Goal: Information Seeking & Learning: Learn about a topic

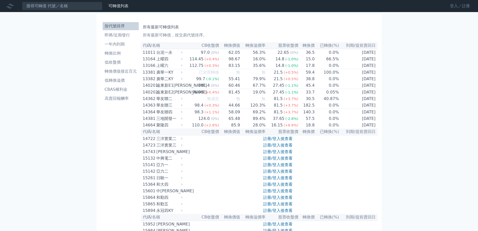
click at [464, 2] on link "登入／註冊" at bounding box center [460, 6] width 28 height 8
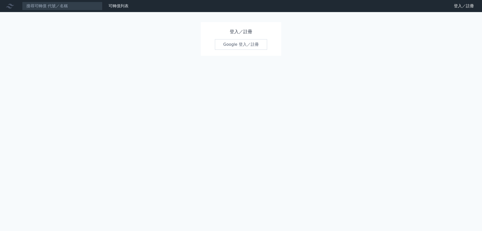
click at [247, 46] on link "Google 登入／註冊" at bounding box center [241, 44] width 52 height 11
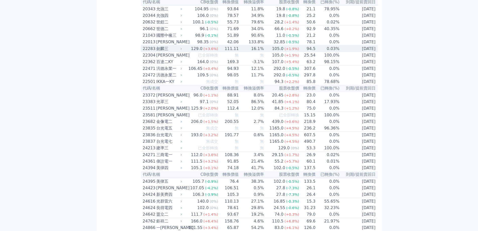
scroll to position [301, 0]
click at [152, 52] on div "22283" at bounding box center [149, 49] width 12 height 6
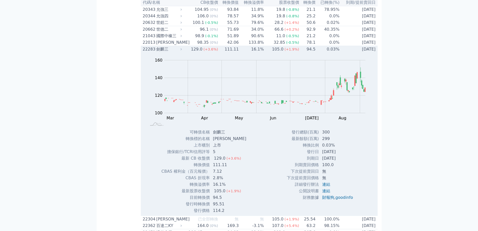
click at [163, 52] on div "劍麟三" at bounding box center [168, 49] width 25 height 6
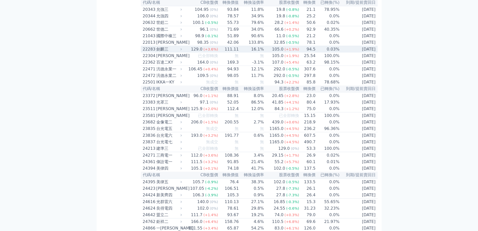
click at [163, 52] on div "劍麟三" at bounding box center [168, 49] width 25 height 6
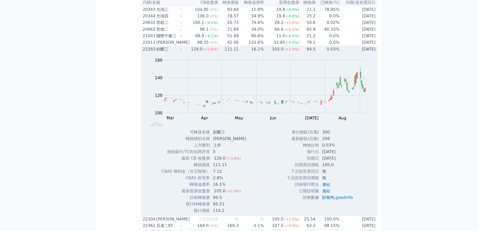
click at [163, 52] on div "劍麟三" at bounding box center [168, 49] width 25 height 6
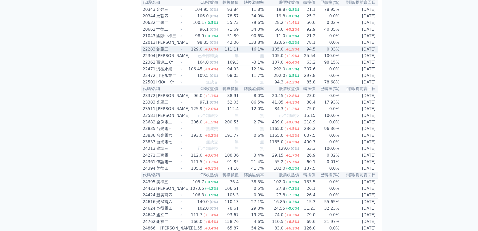
click at [163, 52] on div "劍麟三" at bounding box center [168, 49] width 25 height 6
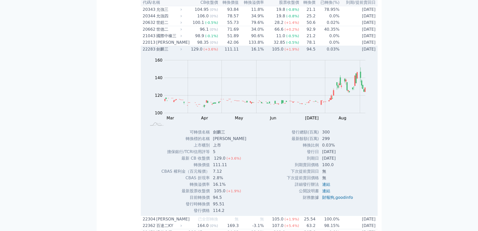
click at [163, 52] on div "劍麟三" at bounding box center [168, 49] width 25 height 6
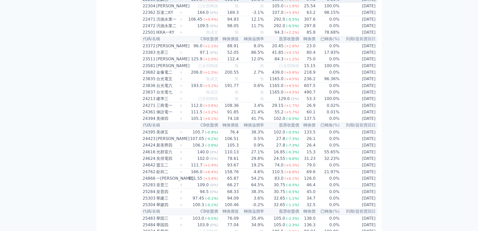
scroll to position [351, 0]
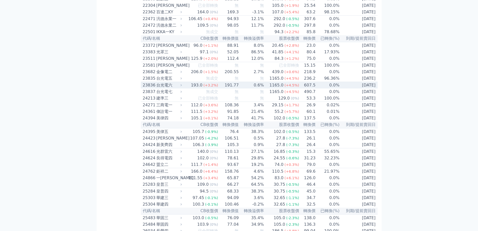
click at [165, 88] on div "台光電六" at bounding box center [168, 85] width 25 height 6
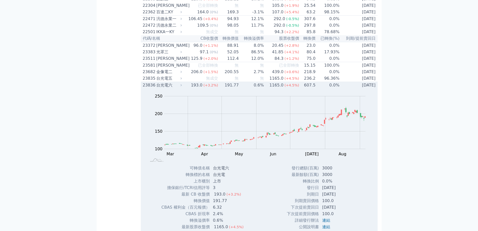
click at [161, 88] on div "台光電六" at bounding box center [168, 85] width 25 height 6
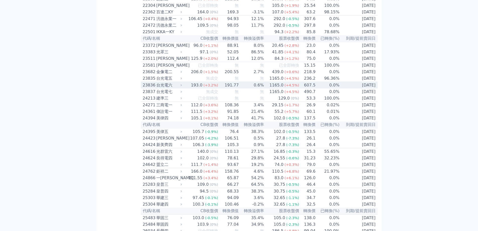
click at [161, 88] on div "台光電六" at bounding box center [168, 85] width 25 height 6
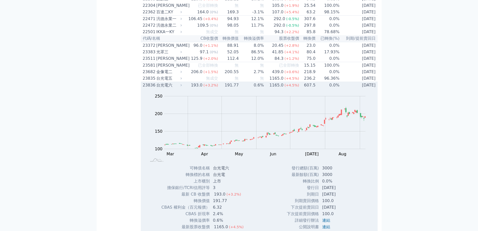
click at [165, 88] on div "台光電六" at bounding box center [168, 85] width 25 height 6
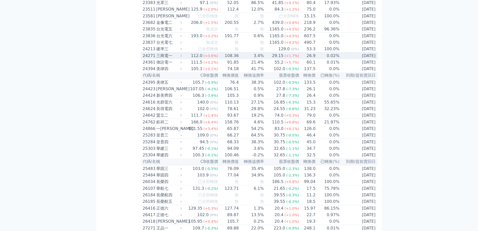
scroll to position [402, 0]
click at [170, 58] on div "三商電一" at bounding box center [168, 55] width 25 height 6
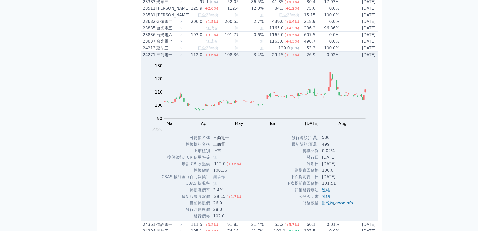
click at [167, 58] on div "三商電一" at bounding box center [168, 55] width 25 height 6
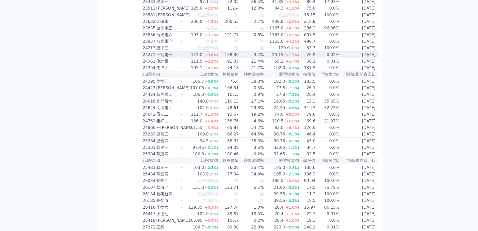
click at [160, 58] on div "三商電一" at bounding box center [168, 55] width 25 height 6
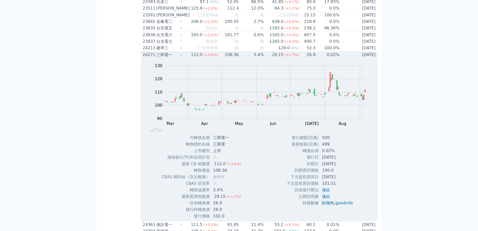
click at [164, 58] on div "三商電一" at bounding box center [168, 55] width 25 height 6
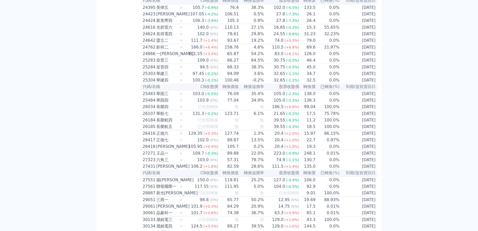
scroll to position [477, 0]
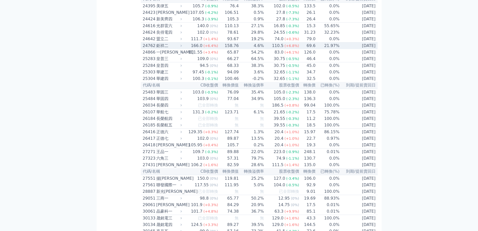
click at [161, 49] on div "鉅祥二" at bounding box center [168, 46] width 25 height 6
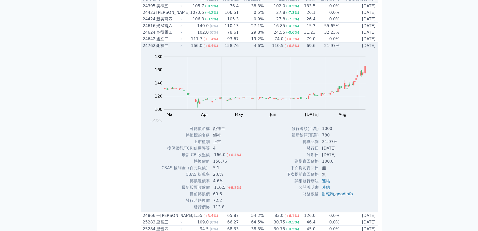
click at [161, 49] on div "鉅祥二" at bounding box center [168, 46] width 25 height 6
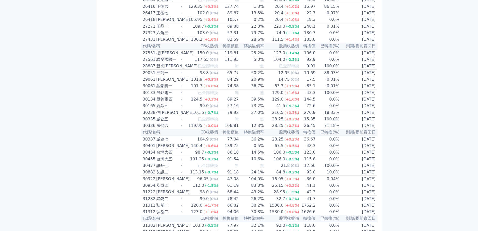
scroll to position [603, 0]
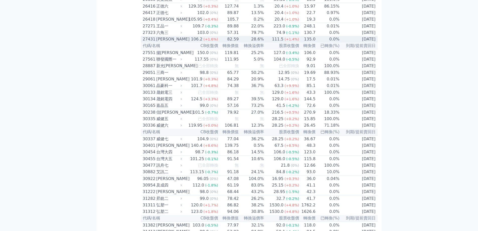
click at [163, 42] on div "[PERSON_NAME]" at bounding box center [168, 39] width 25 height 6
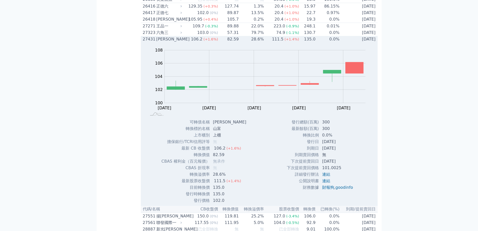
click at [157, 42] on div "[PERSON_NAME]" at bounding box center [168, 39] width 25 height 6
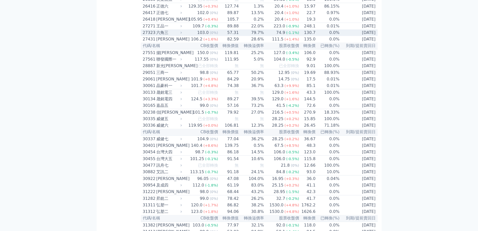
click at [158, 36] on div "六角三" at bounding box center [168, 33] width 25 height 6
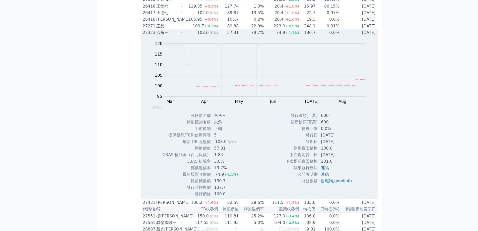
click at [158, 36] on div "六角三" at bounding box center [168, 33] width 25 height 6
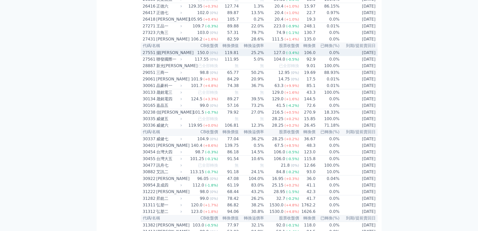
click at [161, 56] on div "揚[PERSON_NAME]" at bounding box center [168, 53] width 25 height 6
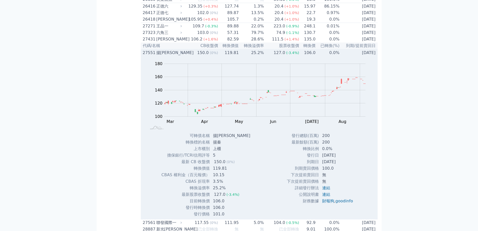
click at [160, 56] on div "揚[PERSON_NAME]" at bounding box center [168, 53] width 25 height 6
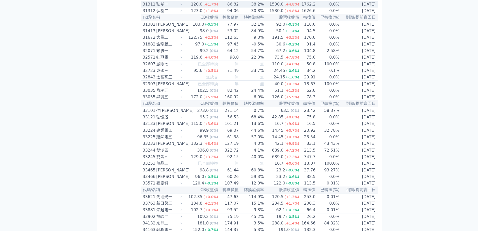
scroll to position [829, 0]
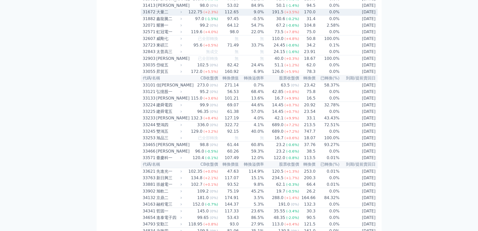
click at [164, 15] on div "大量二" at bounding box center [168, 12] width 25 height 6
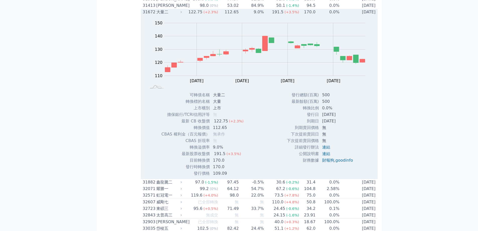
click at [163, 15] on div "大量二" at bounding box center [168, 12] width 25 height 6
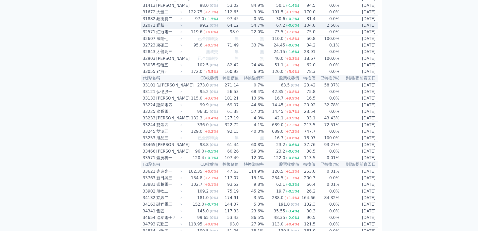
click at [165, 28] on div "耀勝一" at bounding box center [168, 25] width 25 height 6
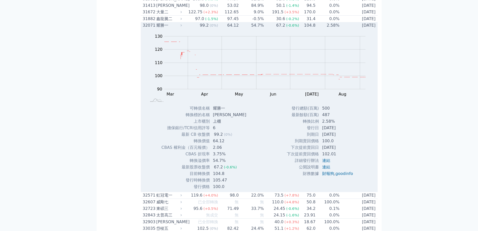
click at [165, 28] on div "耀勝一" at bounding box center [168, 25] width 25 height 6
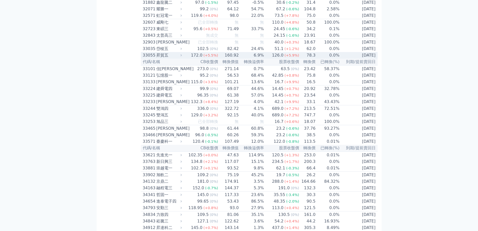
scroll to position [854, 0]
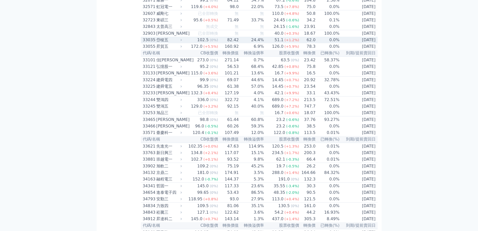
click at [166, 43] on div "岱稜五" at bounding box center [168, 40] width 25 height 6
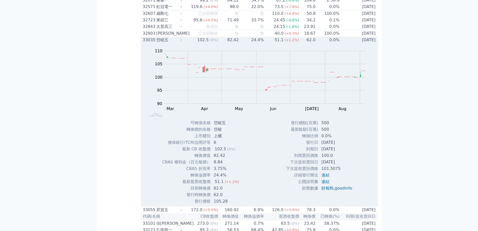
click at [165, 43] on div "岱稜五" at bounding box center [168, 40] width 25 height 6
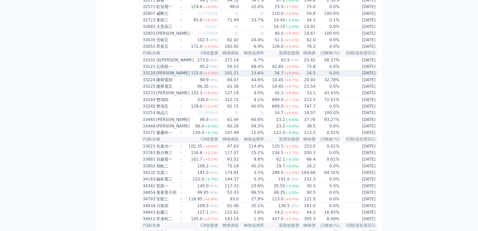
click at [166, 76] on div "[PERSON_NAME]" at bounding box center [168, 73] width 25 height 6
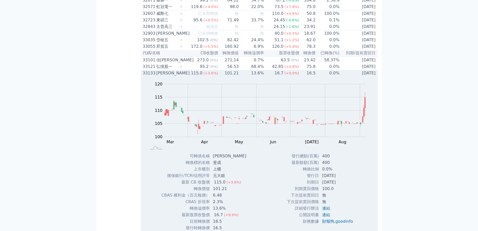
click at [160, 76] on div "[PERSON_NAME]" at bounding box center [168, 73] width 25 height 6
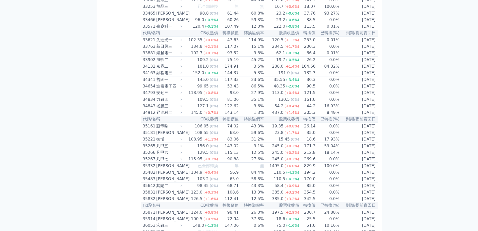
scroll to position [979, 0]
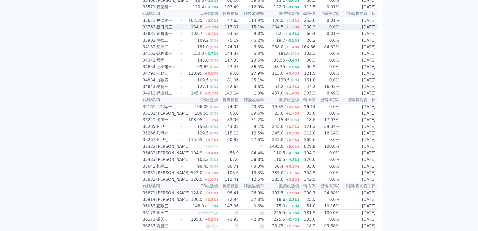
click at [165, 30] on div "新日興三" at bounding box center [168, 27] width 25 height 6
click at [168, 24] on div "先進光一" at bounding box center [168, 21] width 25 height 6
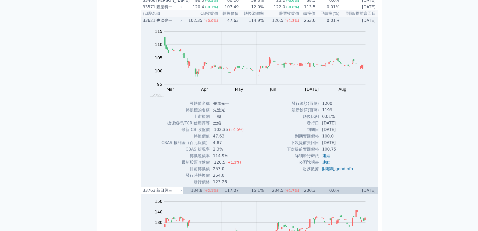
click at [168, 24] on div "先進光一" at bounding box center [168, 21] width 25 height 6
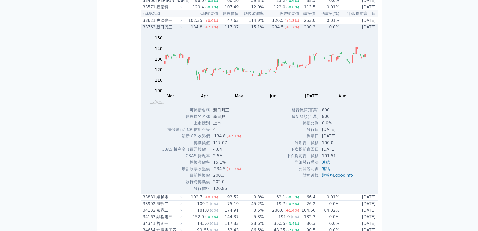
click at [169, 30] on div "新日興三" at bounding box center [168, 27] width 25 height 6
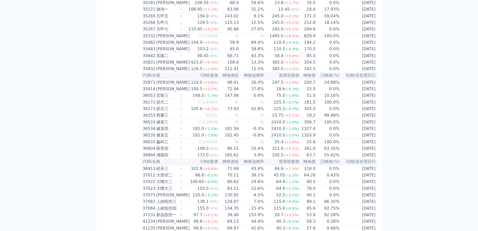
scroll to position [1130, 0]
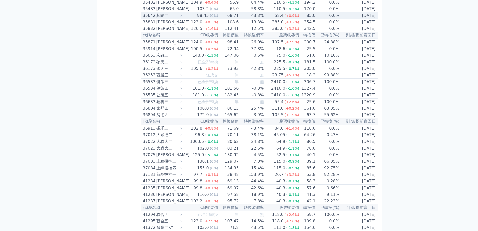
click at [165, 19] on div "其陽二" at bounding box center [168, 16] width 25 height 6
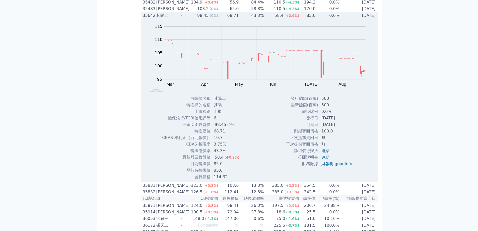
click at [165, 19] on div "其陽二" at bounding box center [168, 16] width 25 height 6
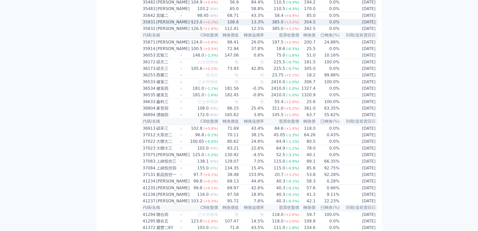
click at [166, 25] on div "[PERSON_NAME]一" at bounding box center [168, 22] width 25 height 6
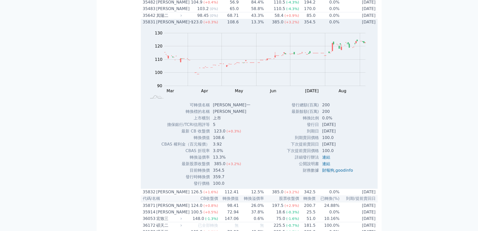
click at [166, 25] on div "[PERSON_NAME]一" at bounding box center [168, 22] width 25 height 6
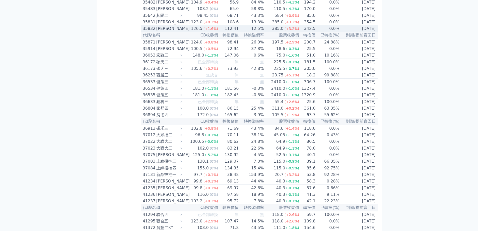
click at [167, 32] on div "[PERSON_NAME]" at bounding box center [168, 29] width 25 height 6
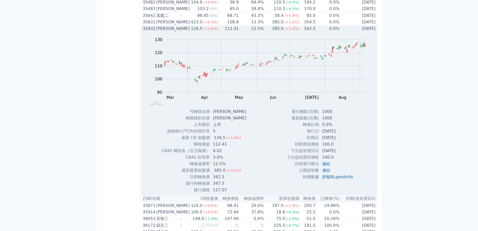
click at [167, 32] on div "[PERSON_NAME]" at bounding box center [168, 29] width 25 height 6
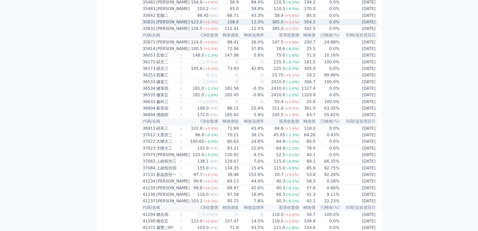
click at [165, 25] on div "[PERSON_NAME]一" at bounding box center [168, 22] width 25 height 6
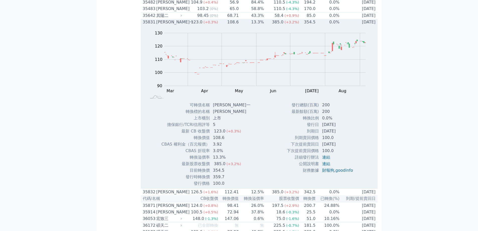
click at [165, 25] on div "[PERSON_NAME]一" at bounding box center [168, 22] width 25 height 6
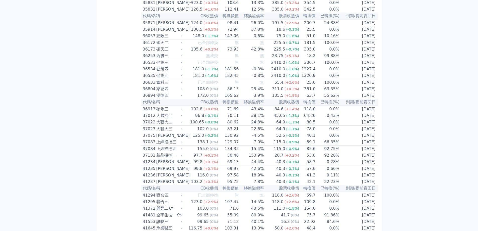
scroll to position [1180, 0]
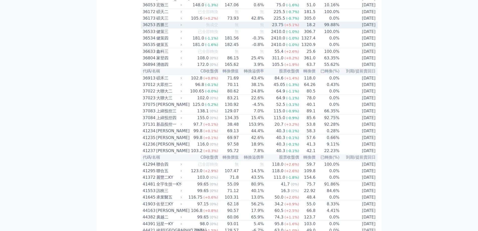
click at [176, 28] on div "西勝三" at bounding box center [168, 25] width 25 height 6
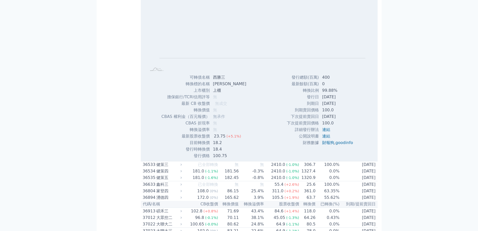
scroll to position [1205, 0]
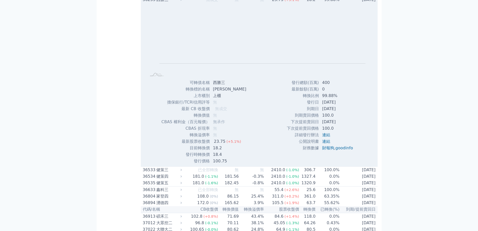
click at [164, 3] on div "西勝三" at bounding box center [168, 0] width 25 height 6
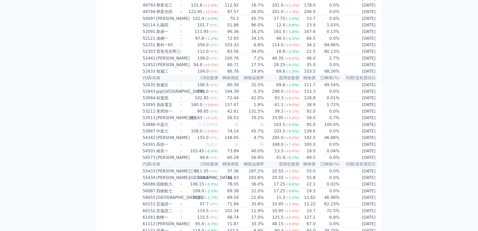
scroll to position [1607, 0]
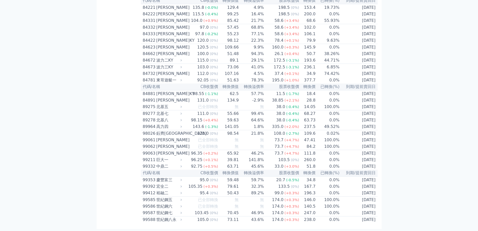
scroll to position [2887, 0]
